Goal: Task Accomplishment & Management: Manage account settings

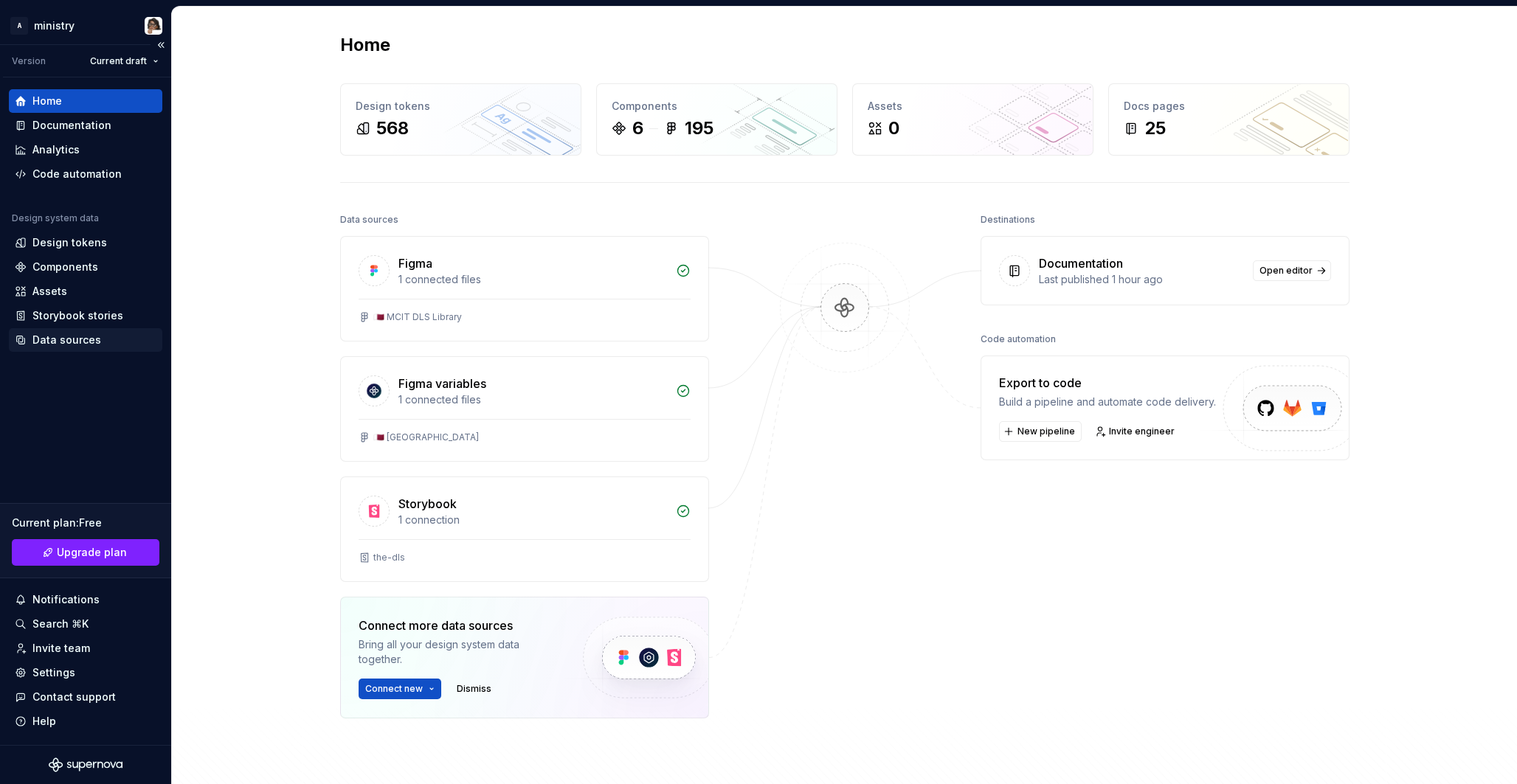
click at [109, 343] on div "Data sources" at bounding box center [85, 339] width 141 height 15
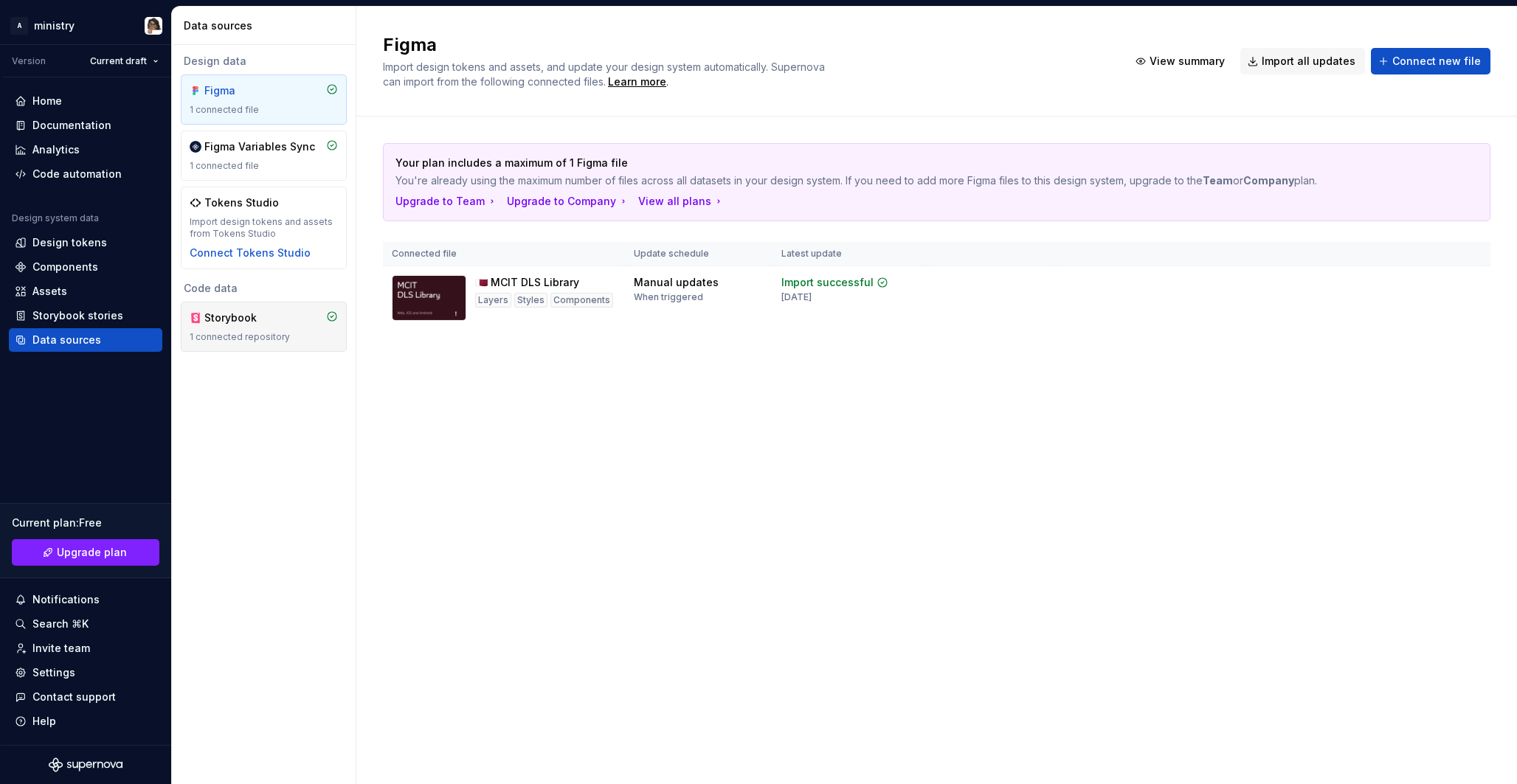
click at [231, 326] on div "Storybook 1 connected repository" at bounding box center [263, 326] width 148 height 33
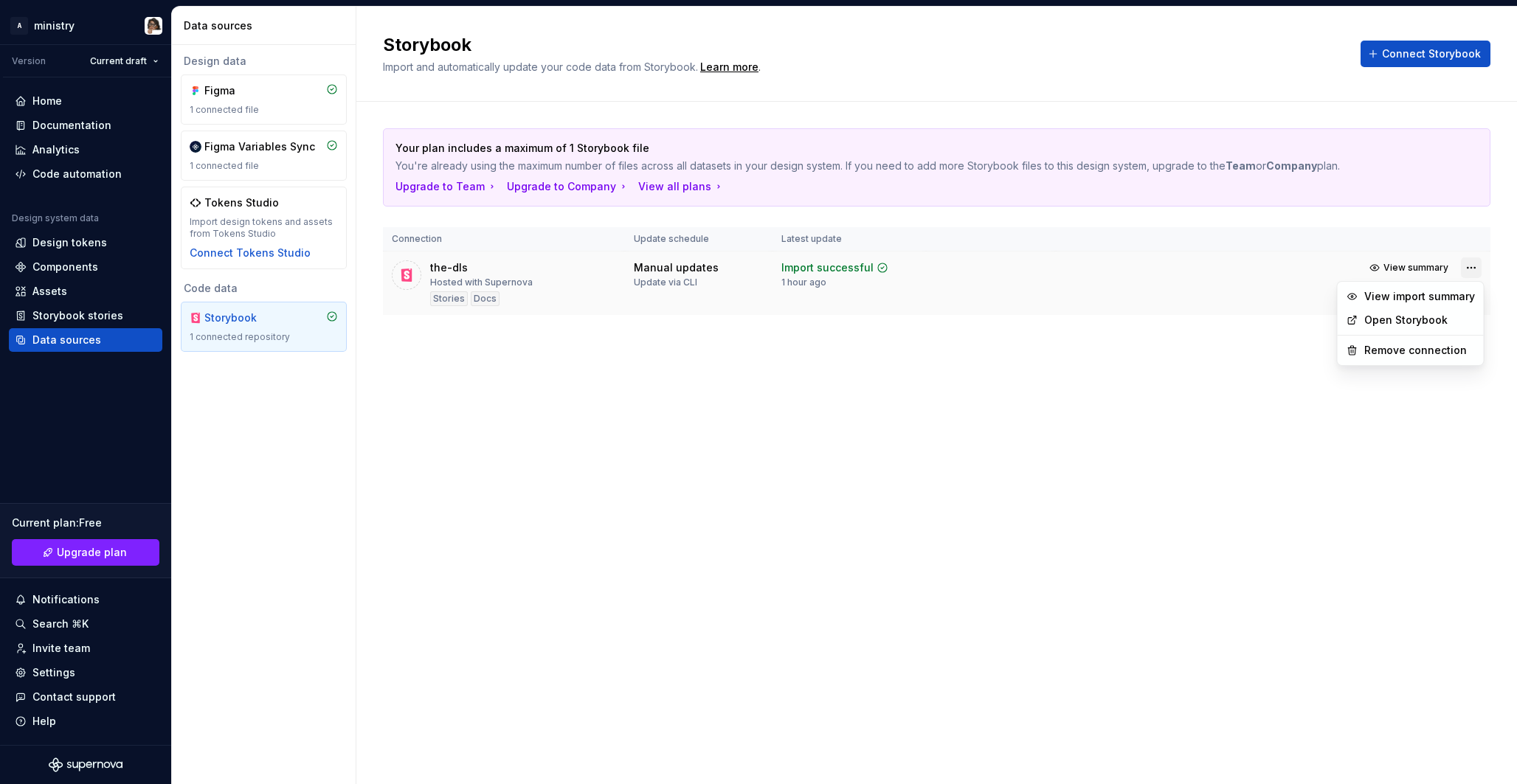
click at [1474, 266] on html "A ministry Version Current draft Home Documentation Analytics Code automation D…" at bounding box center [758, 392] width 1517 height 784
click at [1437, 349] on div "Remove connection" at bounding box center [1419, 350] width 111 height 15
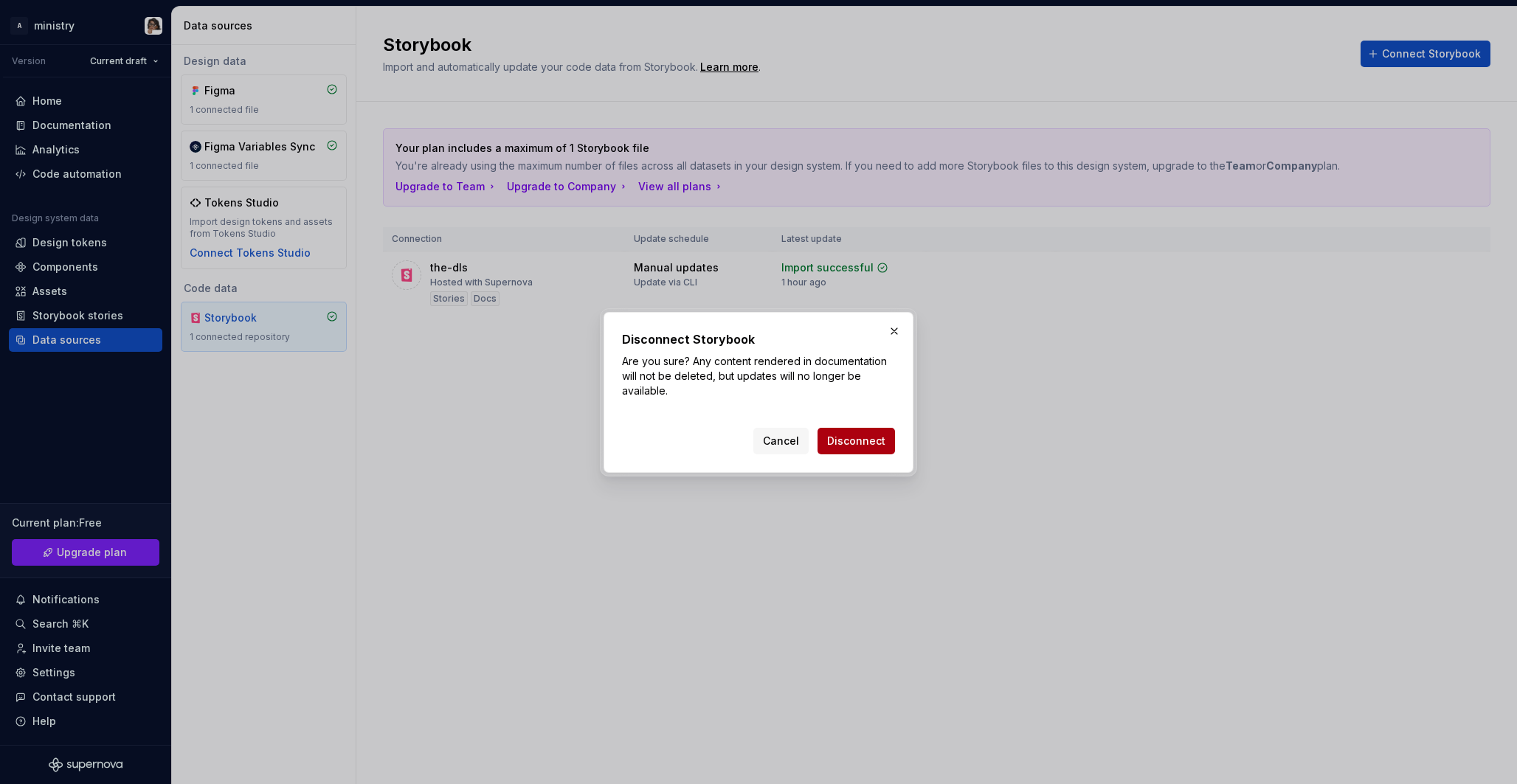
click at [860, 449] on button "Disconnect" at bounding box center [856, 440] width 77 height 27
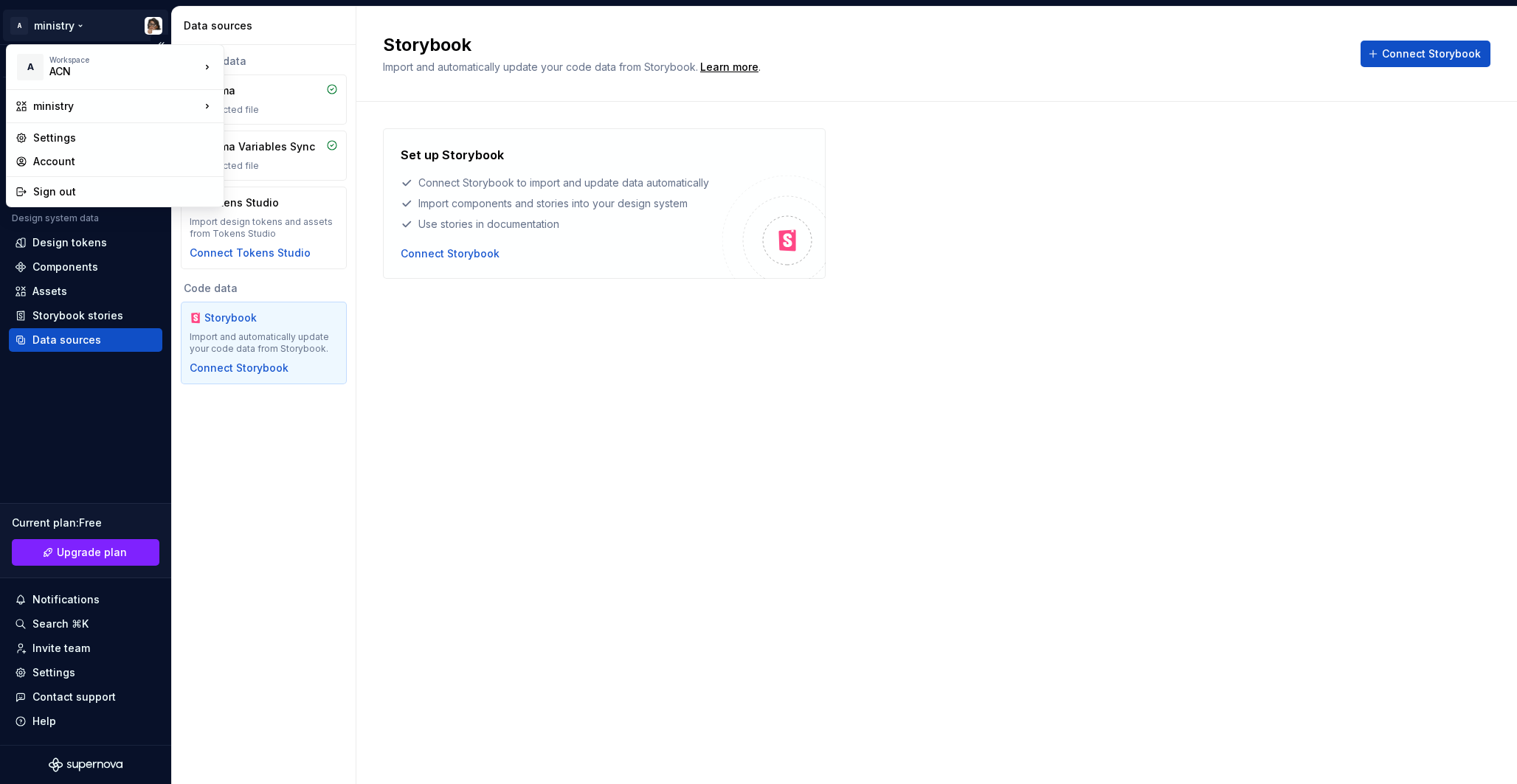
click at [147, 27] on html "A ministry Version Current draft Home Documentation Analytics Code automation D…" at bounding box center [758, 392] width 1517 height 784
click at [157, 69] on div "ACN" at bounding box center [112, 71] width 125 height 15
click at [274, 80] on div "GOV Workspace" at bounding box center [287, 89] width 125 height 24
